Goal: Download file/media

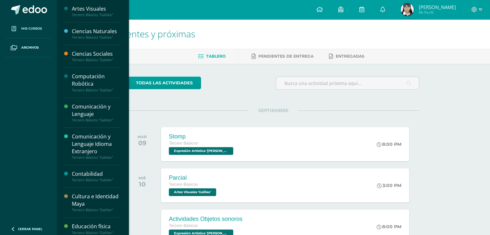
click at [22, 21] on link "Mis cursos" at bounding box center [28, 28] width 46 height 19
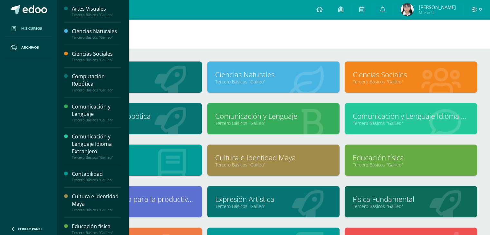
click at [163, 79] on link "Tercero Básicos "Galileo"" at bounding box center [136, 82] width 116 height 6
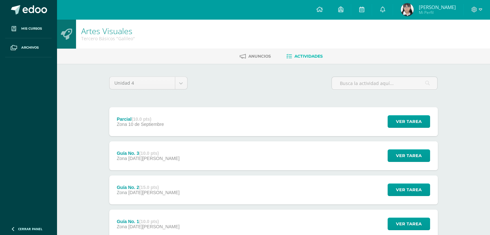
click at [162, 156] on div "Guía No. 3 (10.0 pts) Zona 29 de Agosto" at bounding box center [148, 155] width 78 height 29
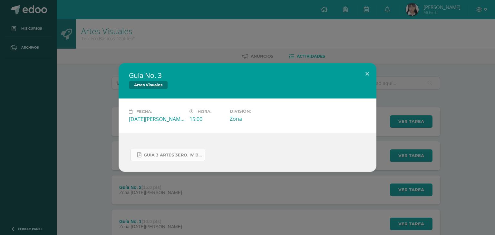
click at [164, 158] on link "GUÍA 3 ARTES 3ERO. IV BIM.docx.pdf" at bounding box center [167, 155] width 75 height 13
